Goal: Task Accomplishment & Management: Use online tool/utility

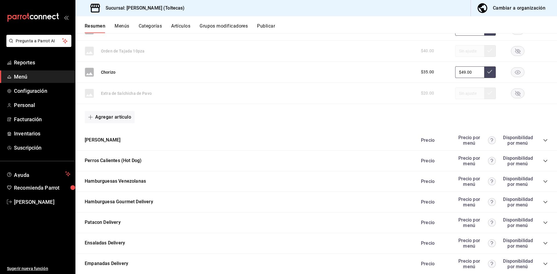
scroll to position [595, 0]
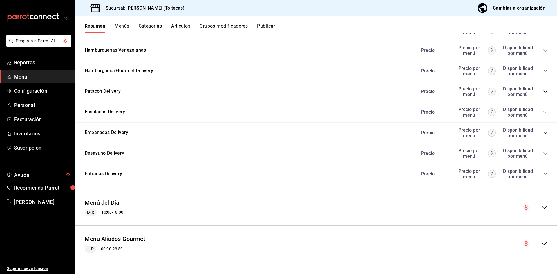
click at [541, 209] on icon "collapse-menu-row" at bounding box center [544, 207] width 7 height 7
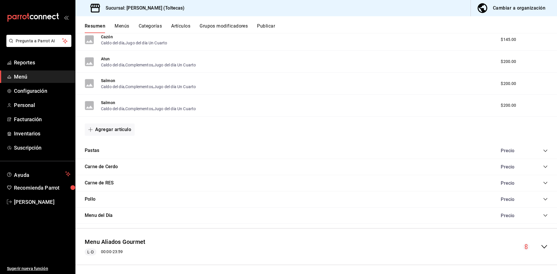
scroll to position [1060, 0]
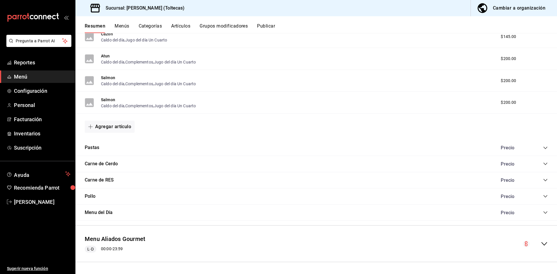
click at [142, 216] on div "Menu del Día Precio" at bounding box center [316, 213] width 482 height 16
click at [543, 212] on icon "collapse-category-row" at bounding box center [545, 212] width 5 height 5
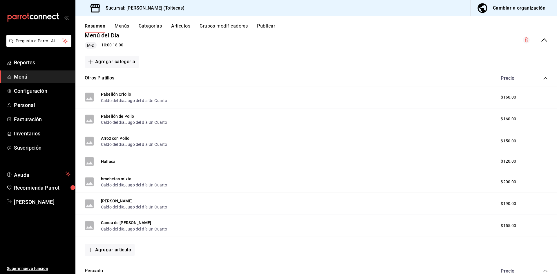
scroll to position [735, 0]
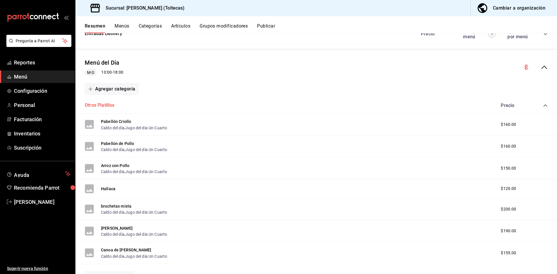
click at [97, 105] on button "Otros Platillos" at bounding box center [100, 105] width 30 height 7
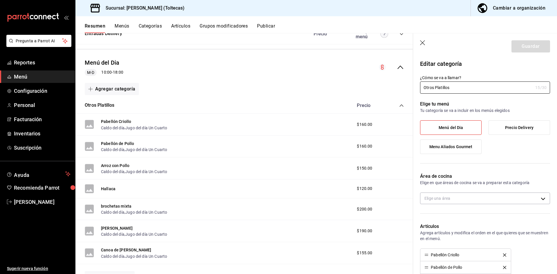
type input "8485e1c0-381d-464a-9ddd-69e78cd0a21e"
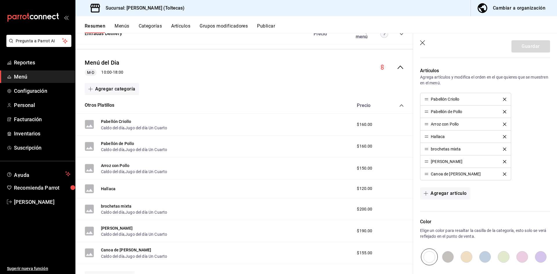
scroll to position [174, 0]
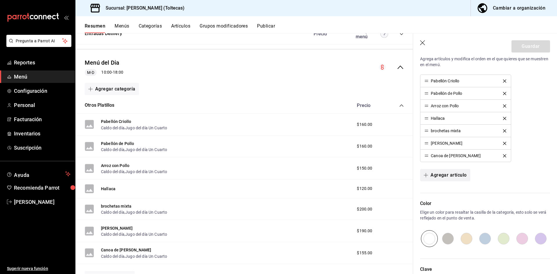
click at [449, 176] on button "Agregar artículo" at bounding box center [445, 175] width 50 height 12
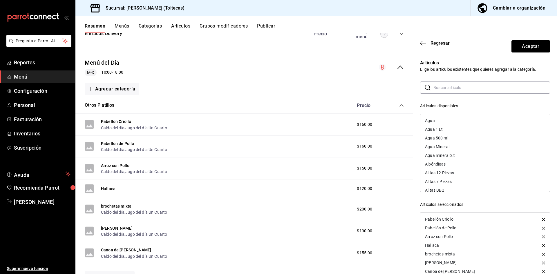
click at [440, 91] on input "text" at bounding box center [491, 88] width 117 height 12
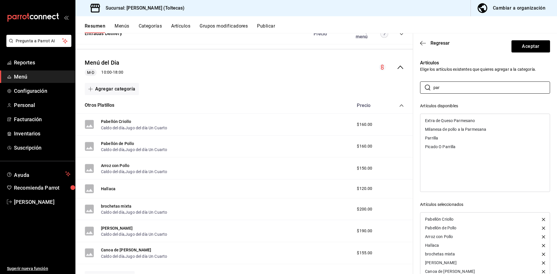
type input "par"
click at [448, 137] on div "Parrilla" at bounding box center [484, 138] width 129 height 9
click at [533, 46] on button "Aceptar" at bounding box center [530, 46] width 39 height 12
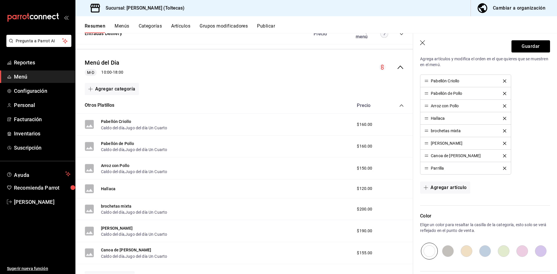
click at [24, 78] on span "Menú" at bounding box center [42, 77] width 57 height 8
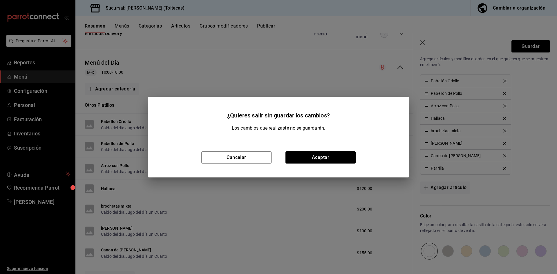
click at [320, 154] on button "Aceptar" at bounding box center [320, 157] width 70 height 12
click at [320, 159] on div "Arroz con Pollo Caldo del día , Jugo del día Un Cuarto $150.00" at bounding box center [244, 169] width 338 height 22
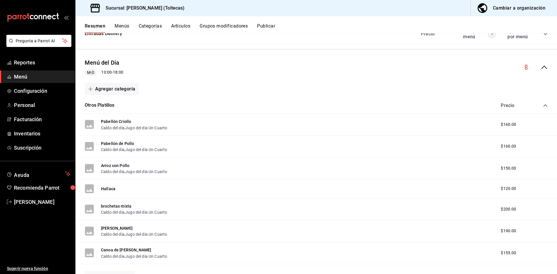
click at [266, 27] on button "Publicar" at bounding box center [266, 28] width 18 height 10
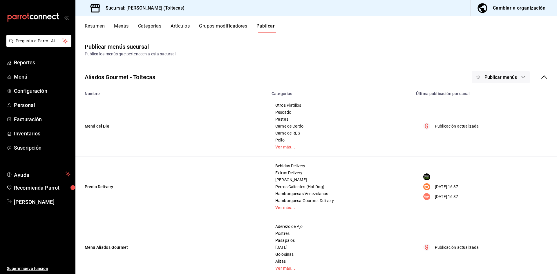
click at [488, 75] on span "Publicar menús" at bounding box center [500, 78] width 32 height 6
click at [496, 99] on span "Punto de venta" at bounding box center [505, 96] width 28 height 6
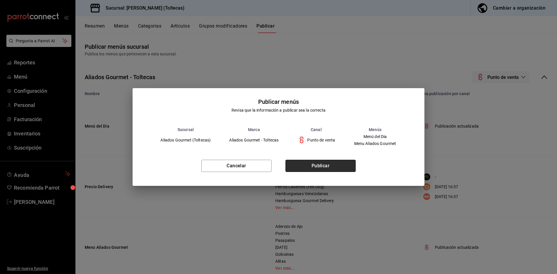
click at [339, 166] on button "Publicar" at bounding box center [320, 166] width 70 height 12
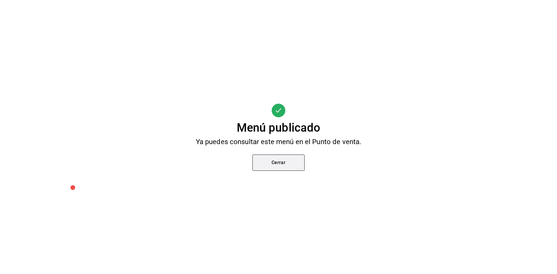
click at [279, 164] on button "Cerrar" at bounding box center [278, 163] width 52 height 16
